Goal: Navigation & Orientation: Find specific page/section

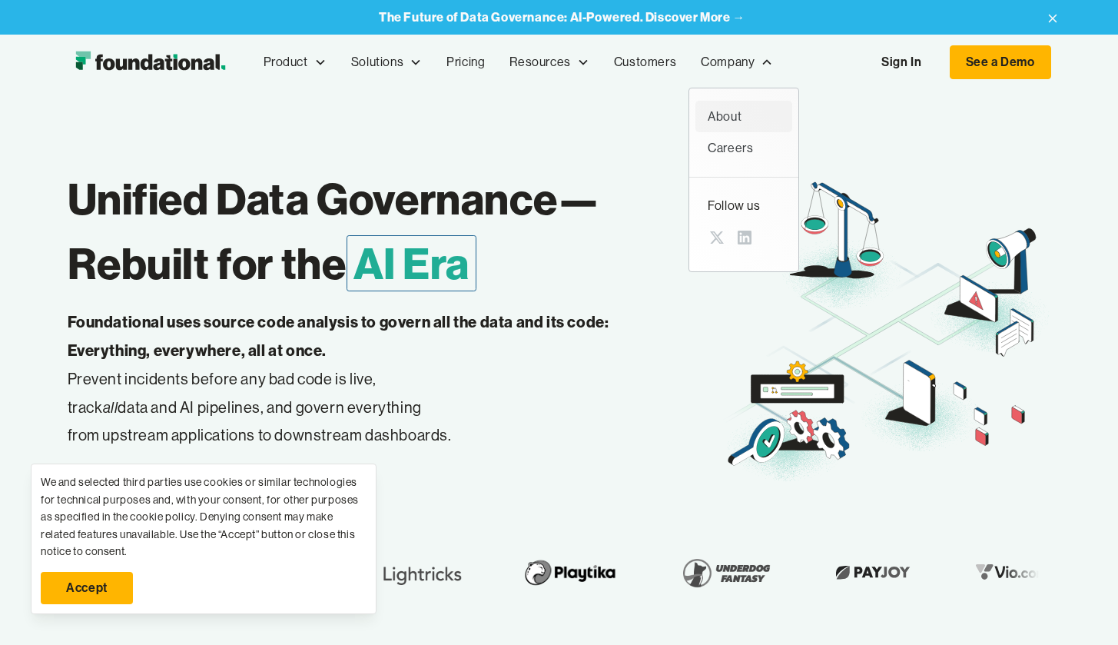
click at [736, 117] on div "About" at bounding box center [744, 117] width 72 height 20
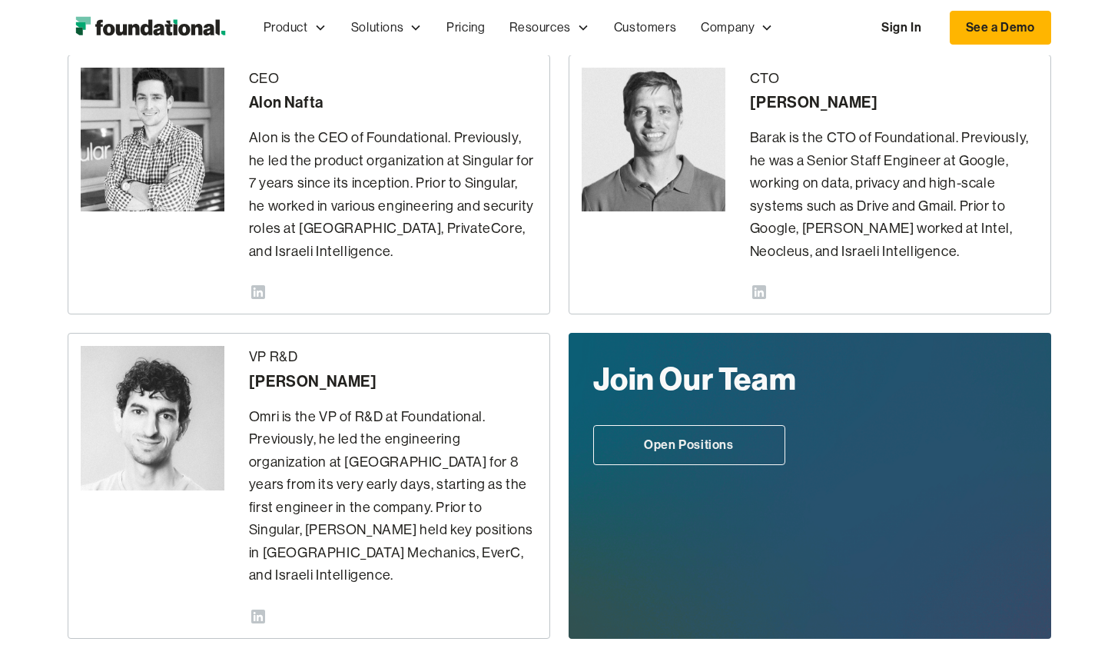
scroll to position [390, 0]
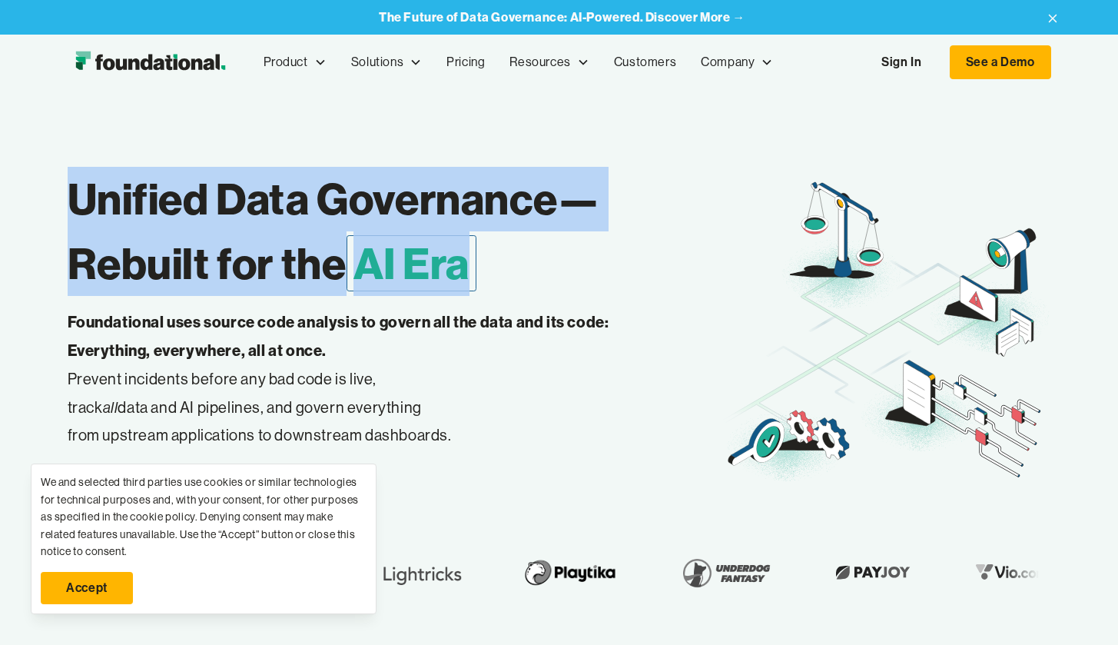
drag, startPoint x: 77, startPoint y: 193, endPoint x: 500, endPoint y: 277, distance: 431.8
click at [500, 277] on h1 "Unified Data Governance— Rebuilt for the AI Era" at bounding box center [396, 231] width 656 height 129
copy h1 "Unified Data Governance— Rebuilt for the AI Era"
